Goal: Task Accomplishment & Management: Manage account settings

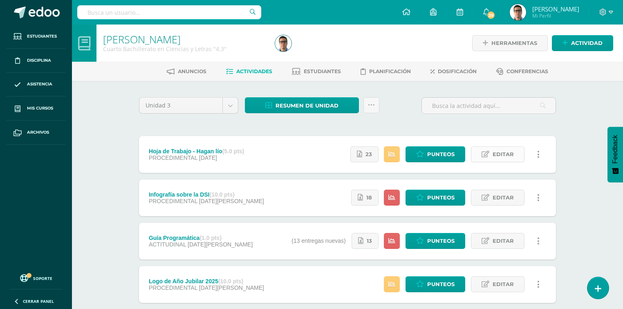
click at [491, 158] on link "Editar" at bounding box center [498, 154] width 54 height 16
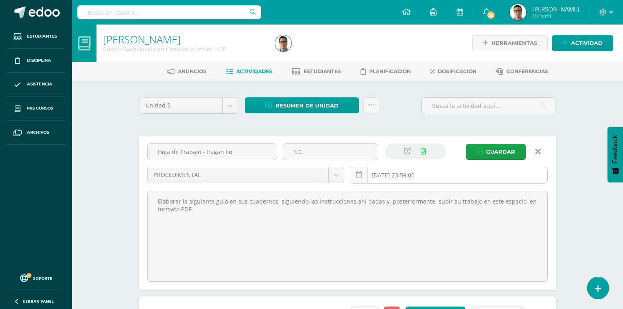
click at [433, 171] on input "2025-09-06 23:59:00" at bounding box center [449, 175] width 196 height 16
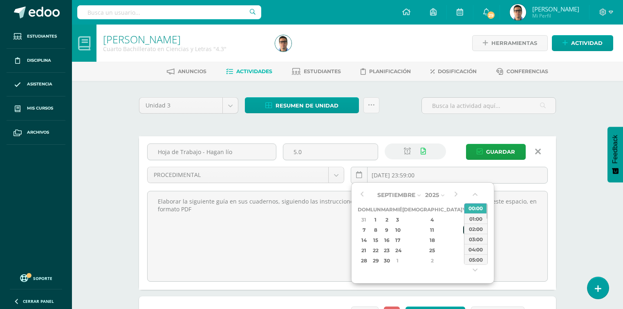
click at [463, 229] on div "12" at bounding box center [466, 229] width 7 height 9
type input "2025-09-12 23:59"
click at [487, 152] on span "Guardar" at bounding box center [500, 151] width 29 height 15
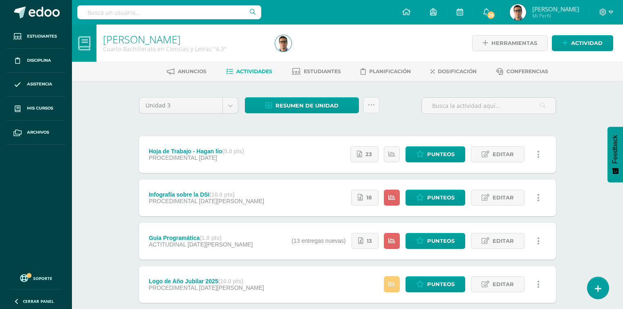
scroll to position [48, 0]
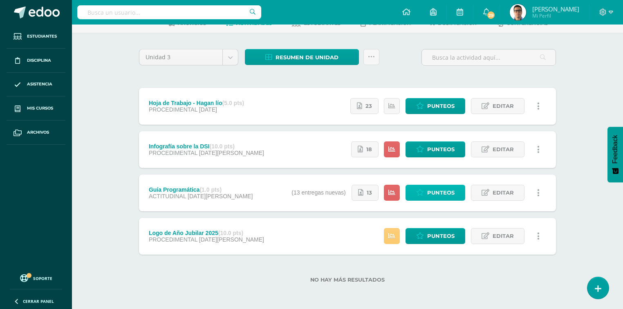
drag, startPoint x: 456, startPoint y: 192, endPoint x: 475, endPoint y: 202, distance: 21.8
click at [456, 192] on link "Punteos" at bounding box center [436, 193] width 60 height 16
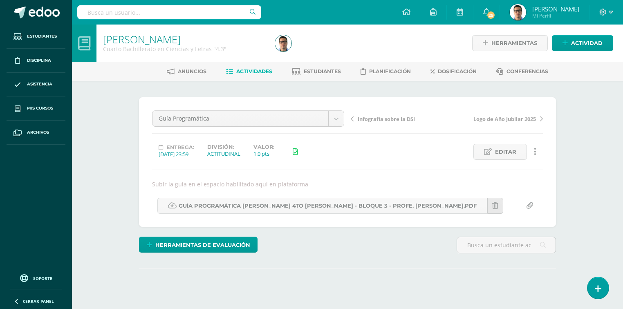
click at [589, 129] on div "PEREL Cuarto Bachillerato en Ciencias y Letras "4.3" Herramientas Detalle de as…" at bounding box center [347, 178] width 551 height 307
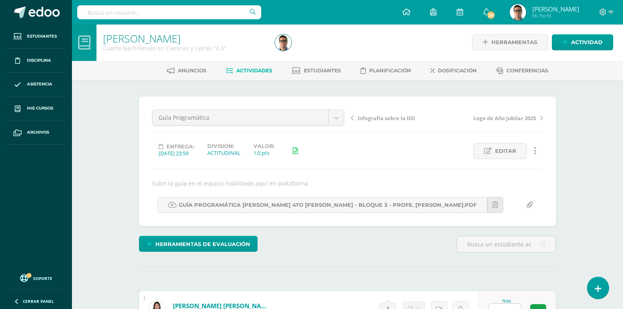
scroll to position [1, 0]
click at [245, 69] on span "Actividades" at bounding box center [254, 70] width 36 height 6
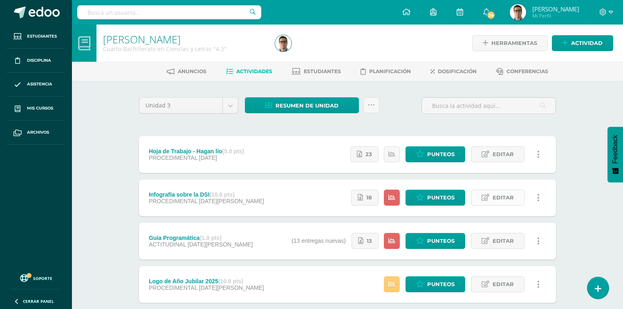
click at [487, 194] on icon at bounding box center [486, 197] width 8 height 7
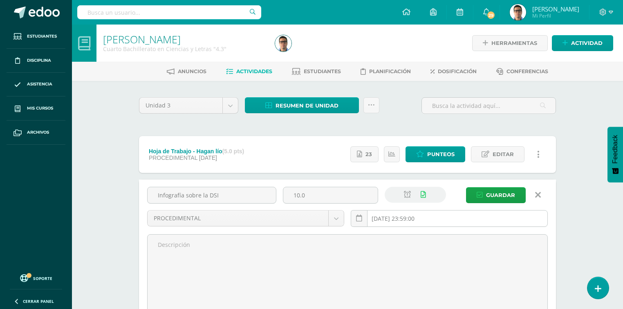
click at [428, 212] on input "[DATE] 23:59:00" at bounding box center [449, 219] width 196 height 16
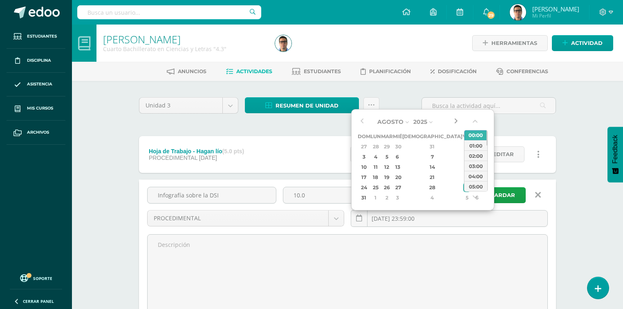
click at [459, 121] on button "button" at bounding box center [456, 122] width 8 height 12
click at [463, 156] on div "12" at bounding box center [466, 156] width 7 height 9
type input "2025-09-12 23:59"
click at [516, 201] on button "Guardar" at bounding box center [496, 195] width 60 height 16
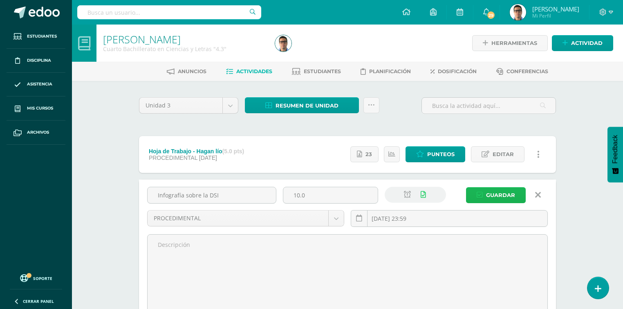
click at [513, 197] on span "Guardar" at bounding box center [500, 195] width 29 height 15
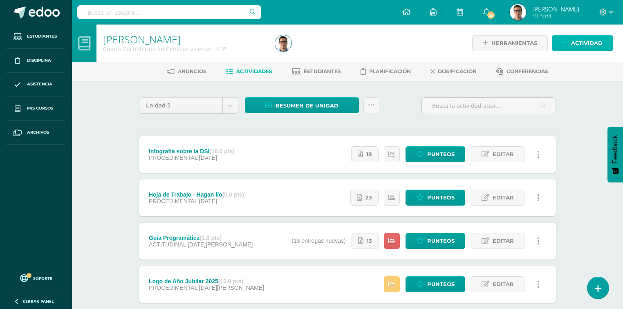
click at [588, 44] on span "Actividad" at bounding box center [586, 43] width 31 height 15
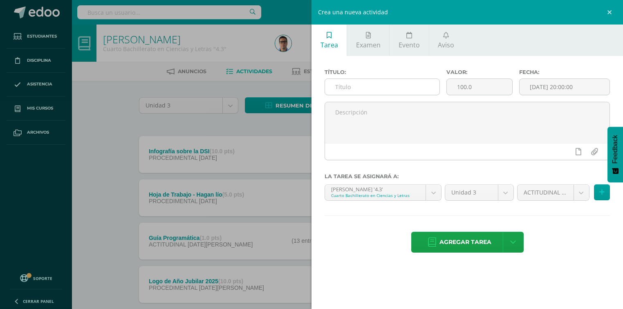
click at [392, 90] on input "text" at bounding box center [382, 87] width 114 height 16
type input "[PERSON_NAME]"
drag, startPoint x: 446, startPoint y: 90, endPoint x: 422, endPoint y: 90, distance: 24.9
click at [422, 90] on div "Título: Corona de Adviento Valor: 100.0 Fecha: 2025-09-11 20:00:00" at bounding box center [467, 85] width 292 height 33
type input "10"
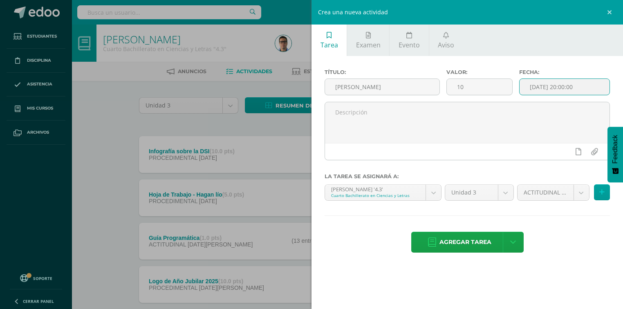
click at [592, 87] on input "[DATE] 20:00:00" at bounding box center [565, 87] width 90 height 16
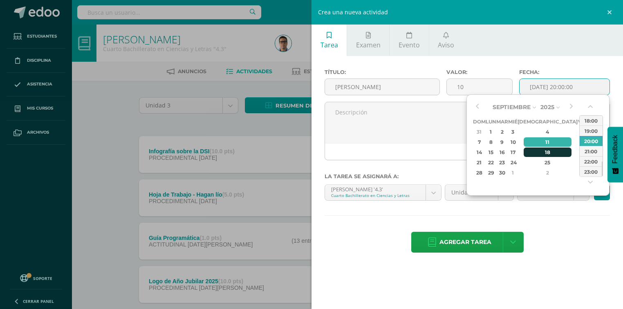
click at [537, 155] on div "18" at bounding box center [548, 152] width 48 height 9
type input "2025-09-18 20:00"
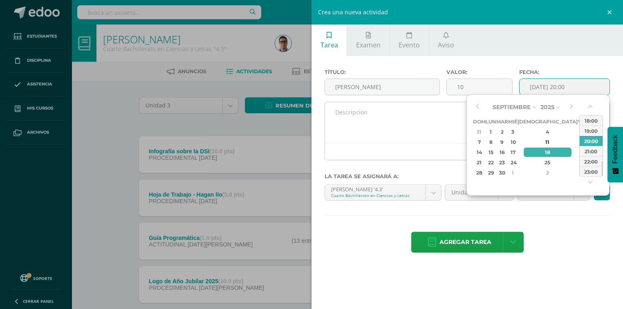
click at [433, 122] on textarea at bounding box center [467, 122] width 285 height 41
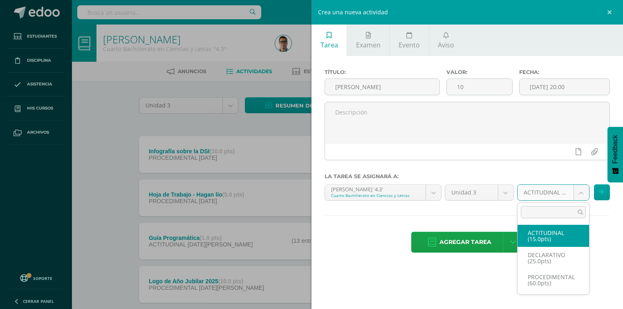
click at [558, 188] on body "La tarea Infografía sobre la DSI fue editada exitosamente. Estudiantes Discipli…" at bounding box center [311, 178] width 623 height 357
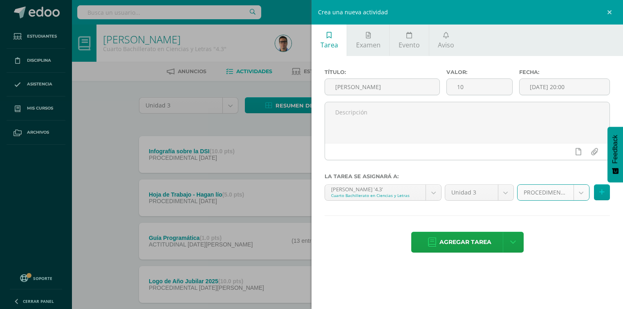
click at [553, 188] on body "La tarea Infografía sobre la DSI fue editada exitosamente. Estudiantes Discipli…" at bounding box center [311, 178] width 623 height 357
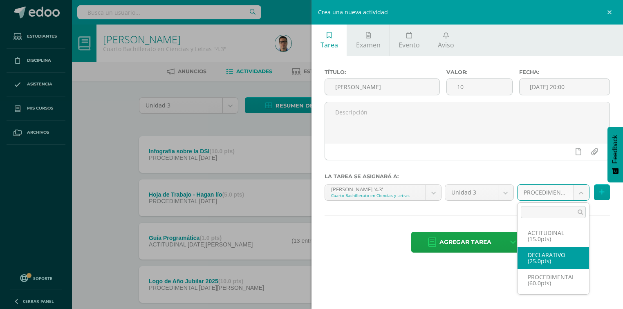
select select "34060"
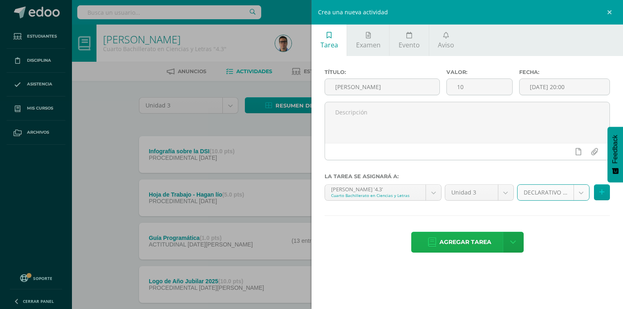
click at [477, 244] on span "Agregar tarea" at bounding box center [466, 242] width 52 height 20
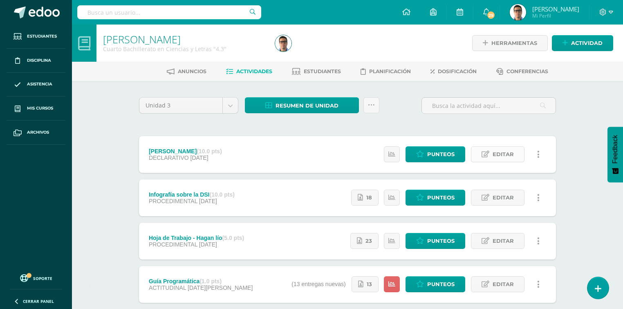
click at [505, 154] on span "Editar" at bounding box center [503, 154] width 21 height 15
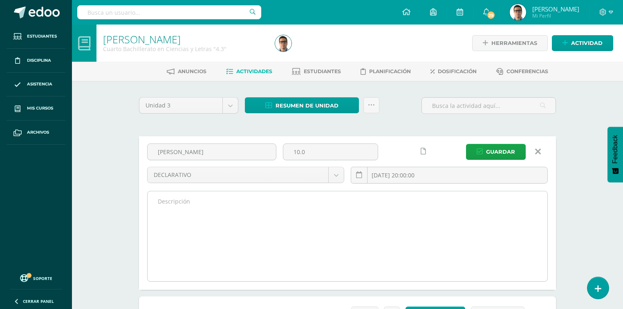
click at [374, 206] on textarea at bounding box center [348, 236] width 400 height 90
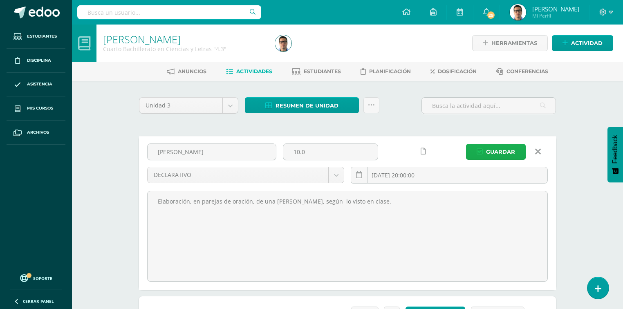
type textarea "Elaboración, en parejas de oración, de una [PERSON_NAME], según lo visto en cla…"
click at [496, 151] on span "Guardar" at bounding box center [500, 151] width 29 height 15
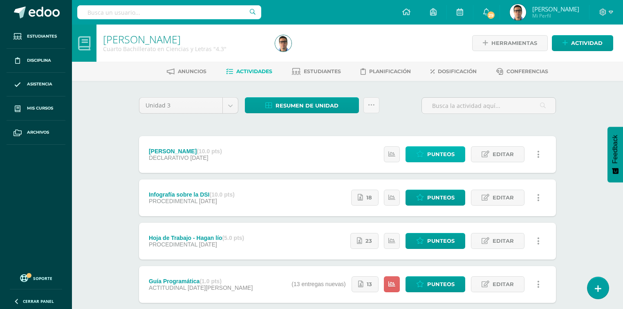
click at [442, 150] on span "Punteos" at bounding box center [440, 154] width 27 height 15
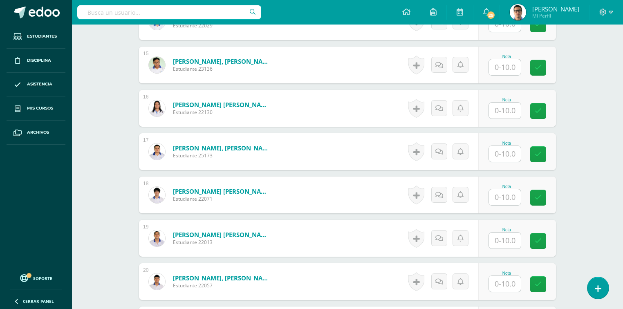
scroll to position [884, 0]
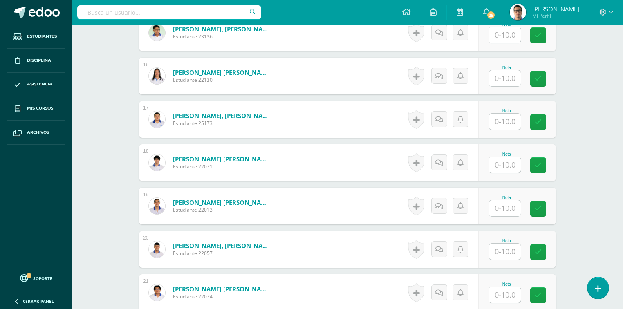
click at [504, 205] on input "text" at bounding box center [505, 208] width 32 height 16
type input "10"
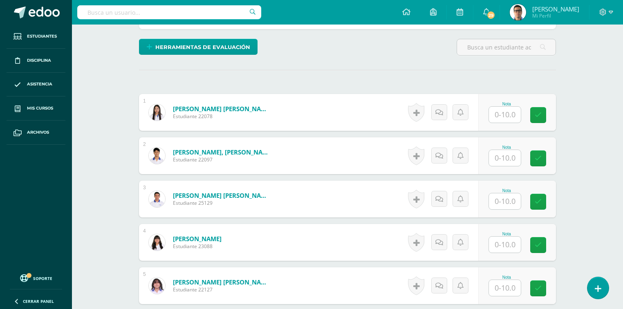
scroll to position [197, 0]
click at [499, 203] on input "text" at bounding box center [505, 202] width 32 height 16
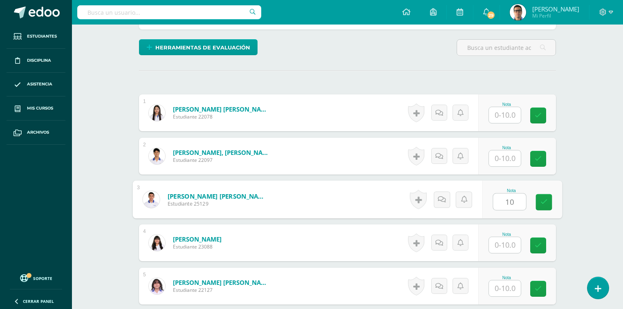
type input "10"
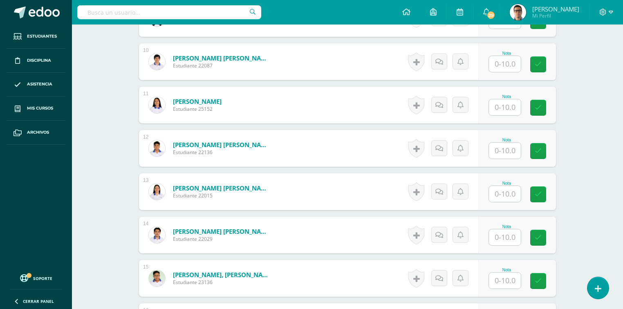
scroll to position [650, 0]
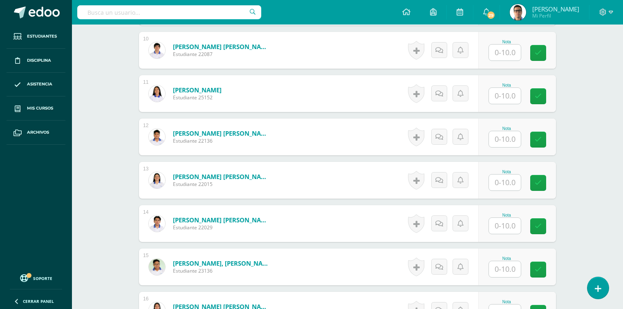
click at [521, 220] on div "Nota" at bounding box center [507, 223] width 36 height 21
click at [513, 231] on input "text" at bounding box center [505, 226] width 32 height 16
type input "10"
click at [96, 249] on div "PEREL Cuarto Bachillerato en Ciencias y Letras "4.3" Herramientas Detalle de as…" at bounding box center [347, 201] width 551 height 1655
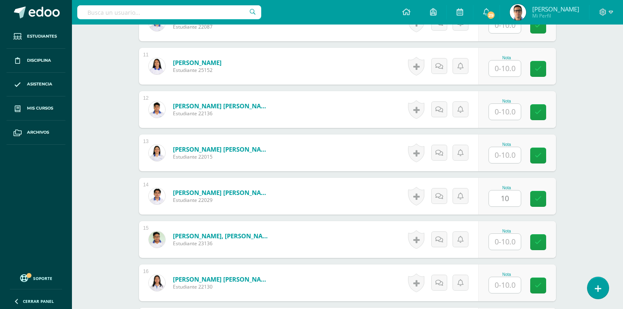
scroll to position [715, 0]
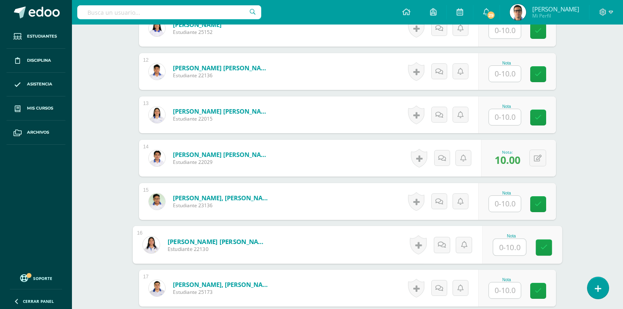
click at [514, 240] on input "text" at bounding box center [509, 247] width 33 height 16
type input "10"
click at [567, 232] on div "¿Estás seguro que quieres eliminar esta actividad? Esto borrará la actividad y …" at bounding box center [348, 164] width 450 height 1598
click at [578, 227] on div "PEREL Cuarto Bachillerato en Ciencias y Letras "4.3" Herramientas Detalle de as…" at bounding box center [347, 136] width 551 height 1655
click at [97, 170] on div "PEREL Cuarto Bachillerato en Ciencias y Letras "4.3" Herramientas Detalle de as…" at bounding box center [347, 136] width 551 height 1655
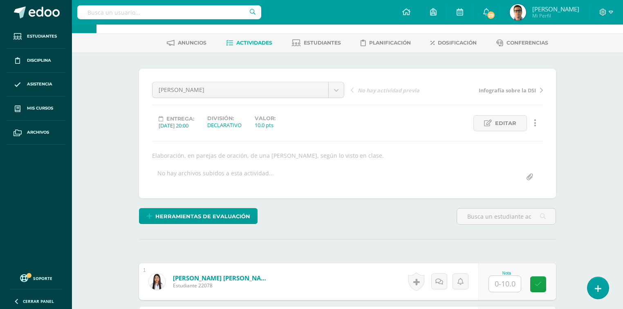
scroll to position [0, 0]
